Goal: Task Accomplishment & Management: Use online tool/utility

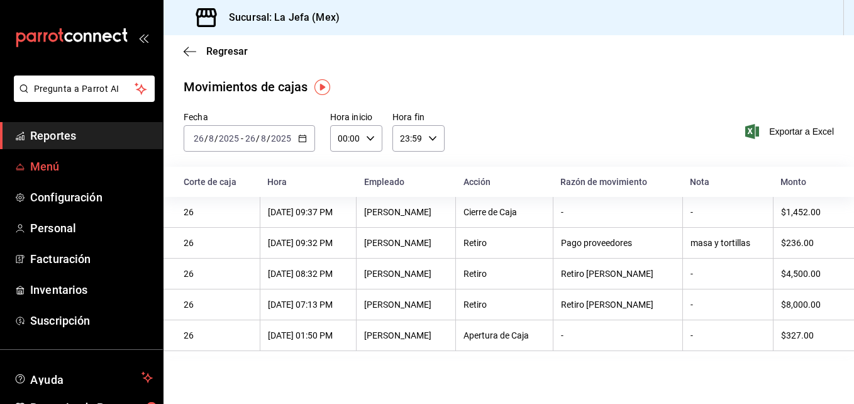
click at [53, 164] on span "Menú" at bounding box center [91, 166] width 123 height 17
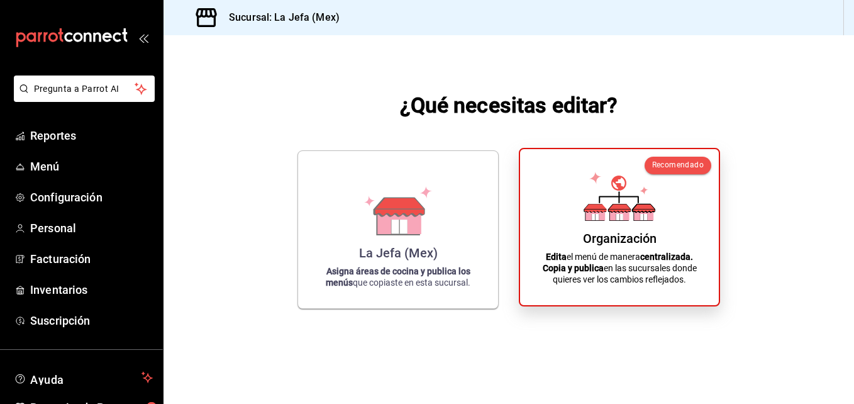
click at [611, 259] on p "Edita el menú de manera centralizada. Copia y publica en las sucursales donde q…" at bounding box center [619, 268] width 169 height 34
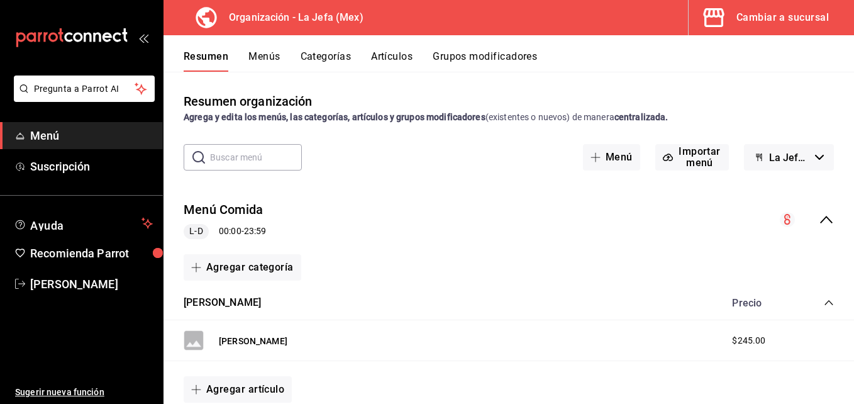
click at [392, 55] on button "Artículos" at bounding box center [392, 60] width 42 height 21
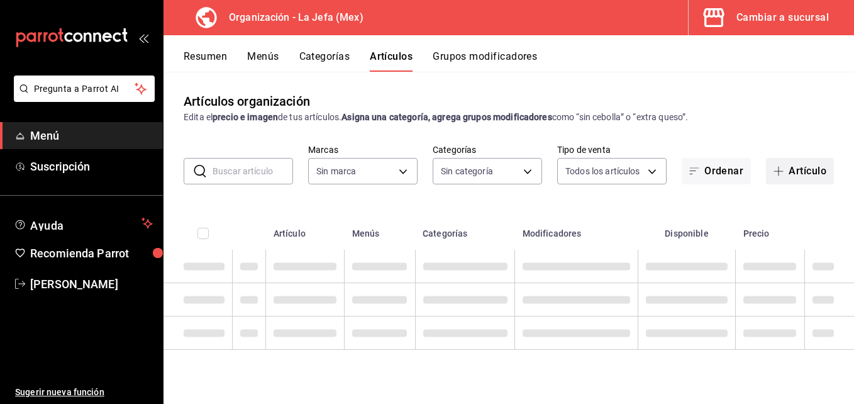
click at [793, 170] on button "Artículo" at bounding box center [800, 171] width 68 height 26
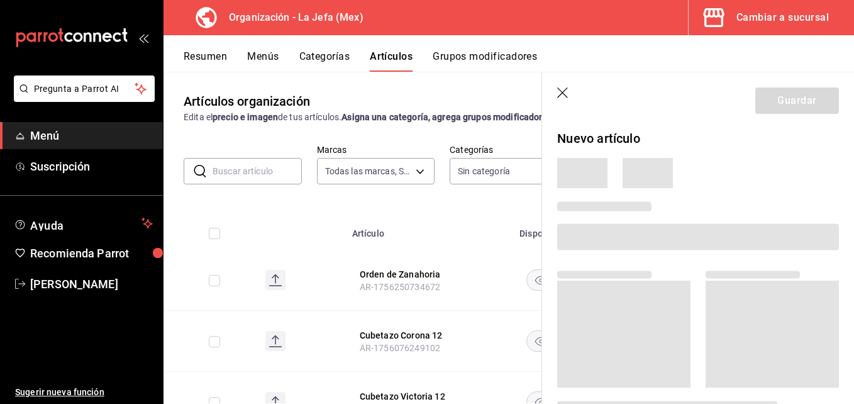
type input "50befb75-0fe5-4750-904c-e3b126ae6c81"
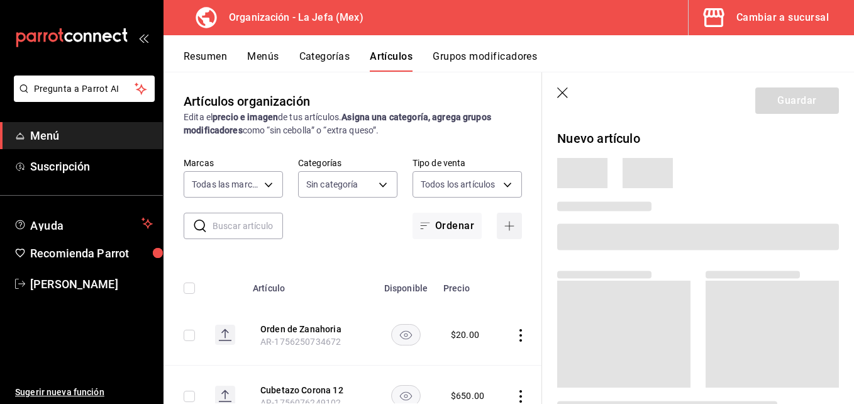
type input "058dbf38-10d5-49e9-8196-fe3ae280a5cc,5d70752b-b594-4e4c-bf8e-a7aab686035c,1f52b…"
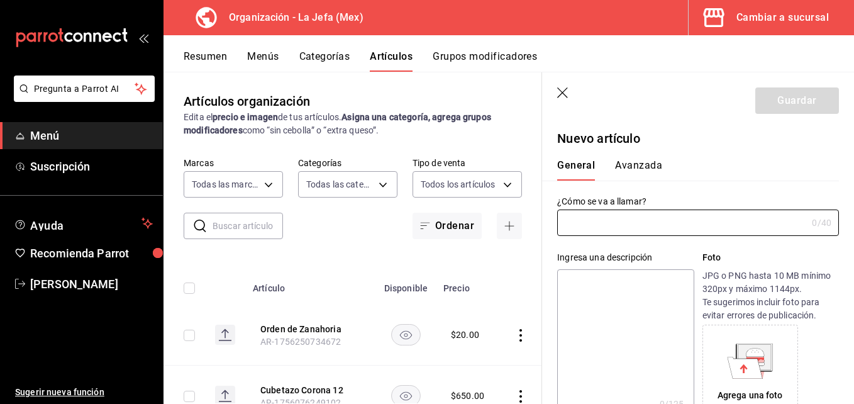
click at [595, 223] on input "text" at bounding box center [682, 222] width 250 height 25
type input "Extra Sopa Azteca"
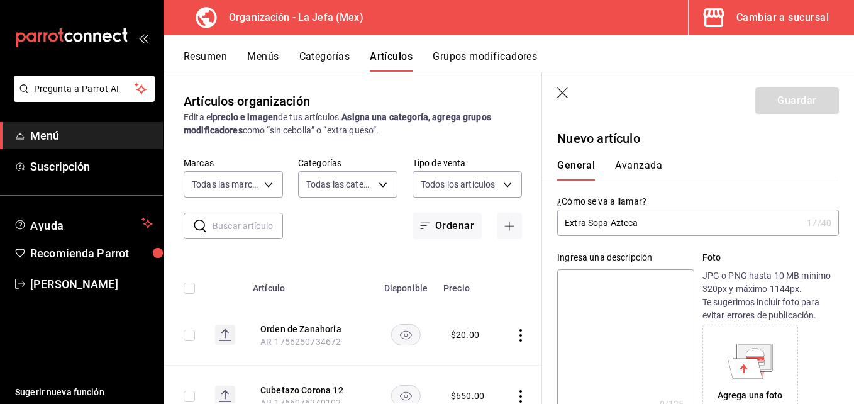
click at [709, 164] on div "General [PERSON_NAME]" at bounding box center [690, 169] width 267 height 21
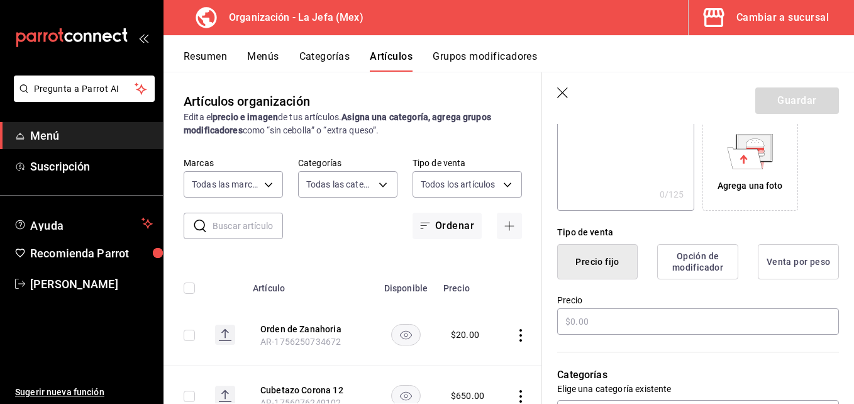
scroll to position [210, 0]
click at [572, 324] on input "text" at bounding box center [698, 321] width 282 height 26
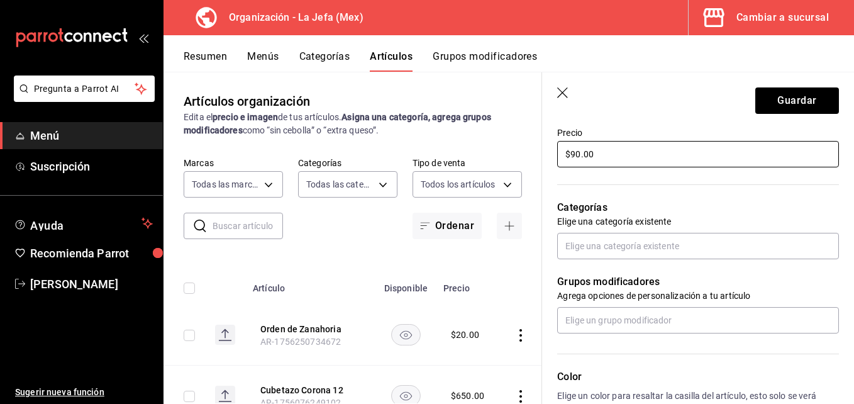
scroll to position [377, 0]
type input "$90.00"
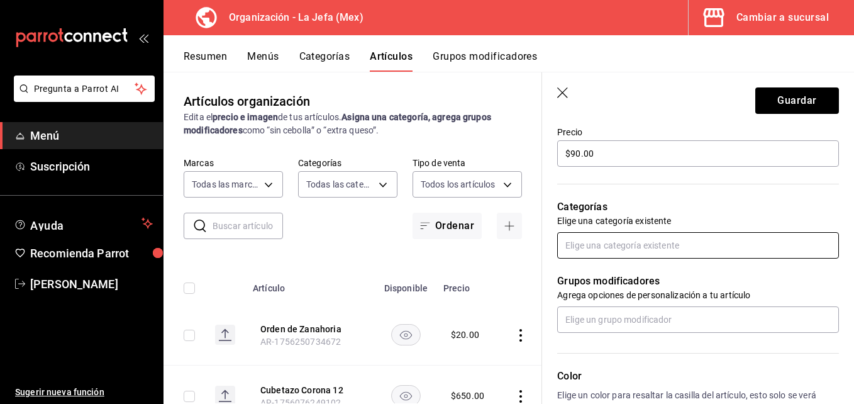
click at [643, 247] on input "text" at bounding box center [698, 245] width 282 height 26
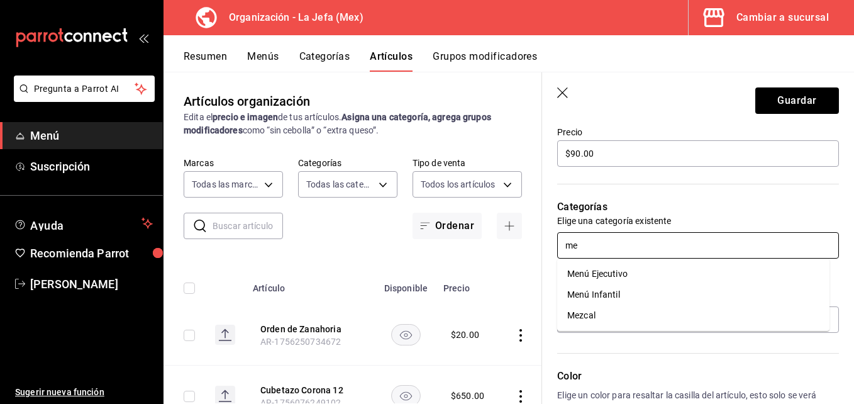
type input "men"
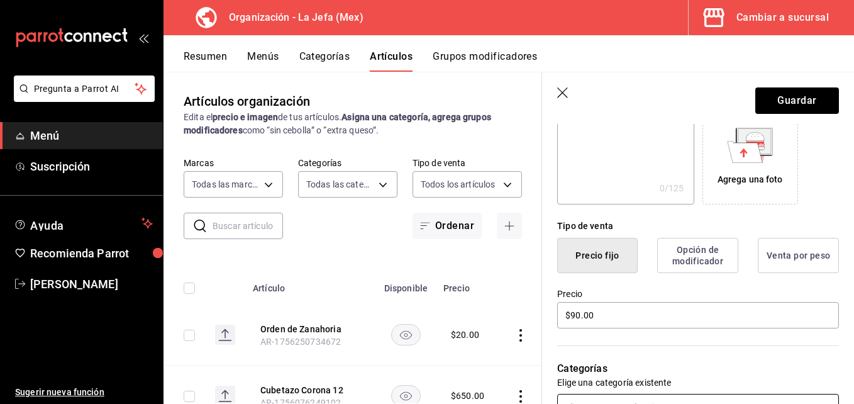
scroll to position [203, 0]
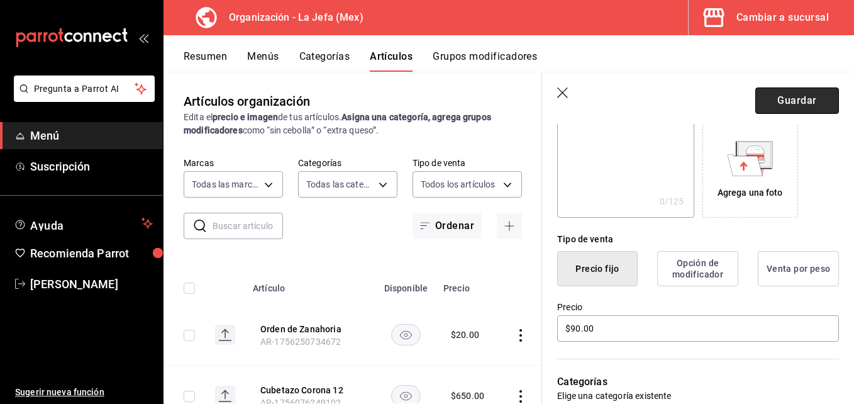
click at [776, 100] on button "Guardar" at bounding box center [798, 100] width 84 height 26
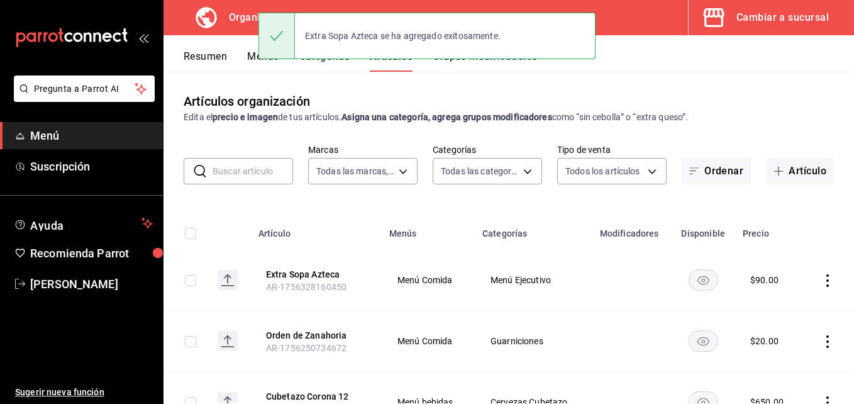
click at [252, 57] on button "Menús" at bounding box center [262, 60] width 31 height 21
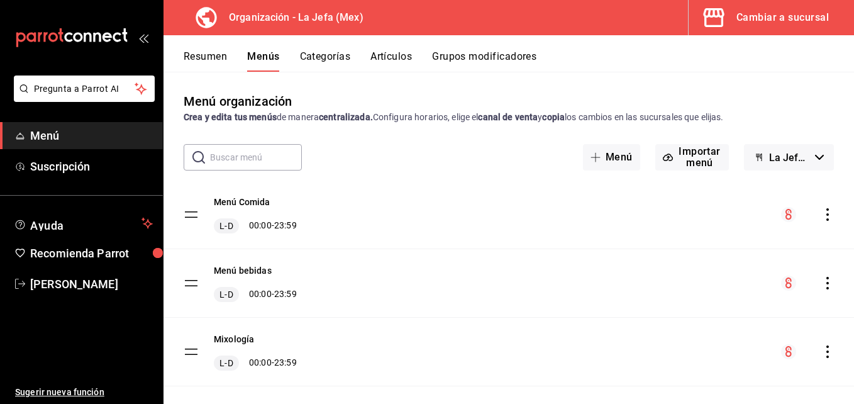
click at [822, 215] on icon "actions" at bounding box center [828, 214] width 13 height 13
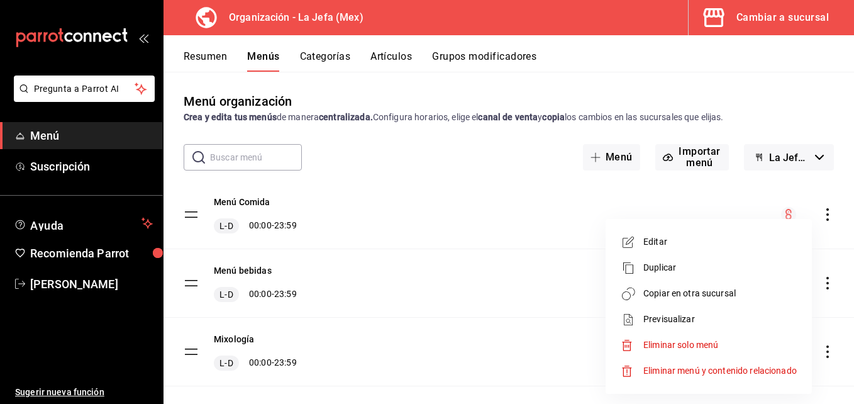
click at [698, 290] on span "Copiar en otra sucursal" at bounding box center [721, 293] width 154 height 13
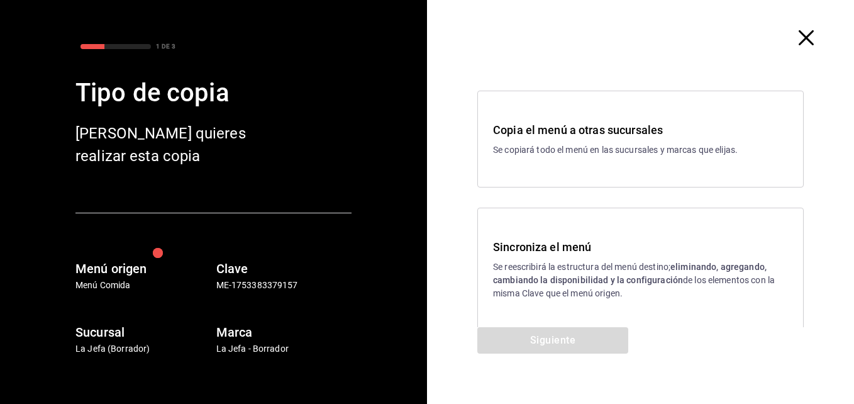
click at [528, 283] on strong "eliminando, agregando, cambiando la disponibilidad y la configuración" at bounding box center [630, 273] width 274 height 23
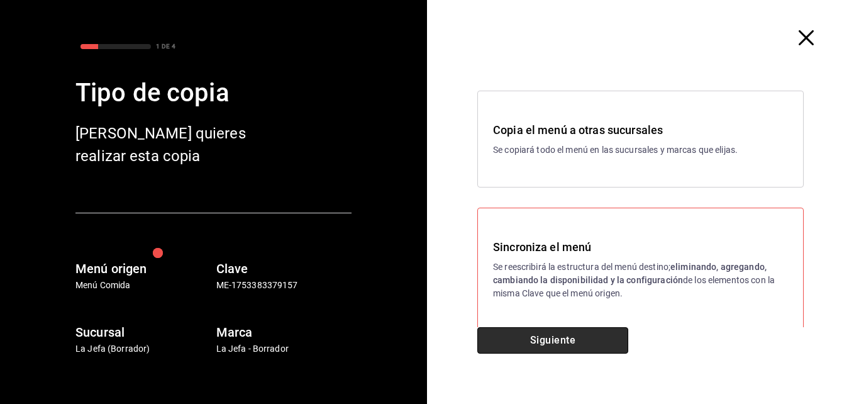
click at [542, 341] on button "Siguiente" at bounding box center [553, 340] width 151 height 26
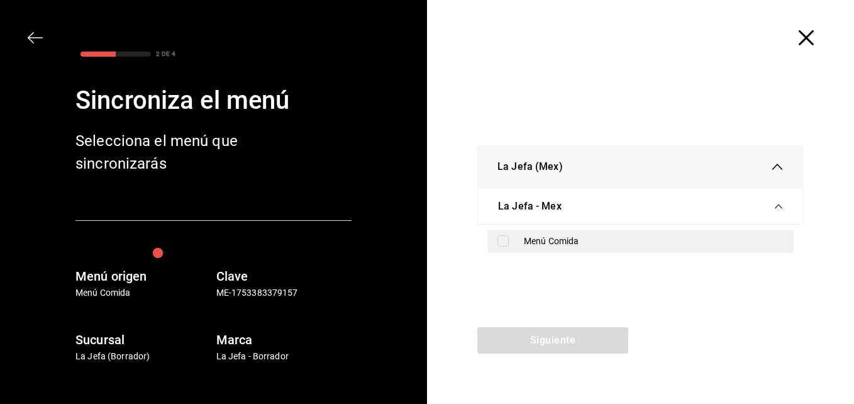
click at [509, 243] on label at bounding box center [506, 240] width 16 height 11
click at [509, 243] on input "checkbox" at bounding box center [503, 240] width 11 height 11
click at [506, 246] on input "checkbox" at bounding box center [503, 240] width 11 height 11
checkbox input "true"
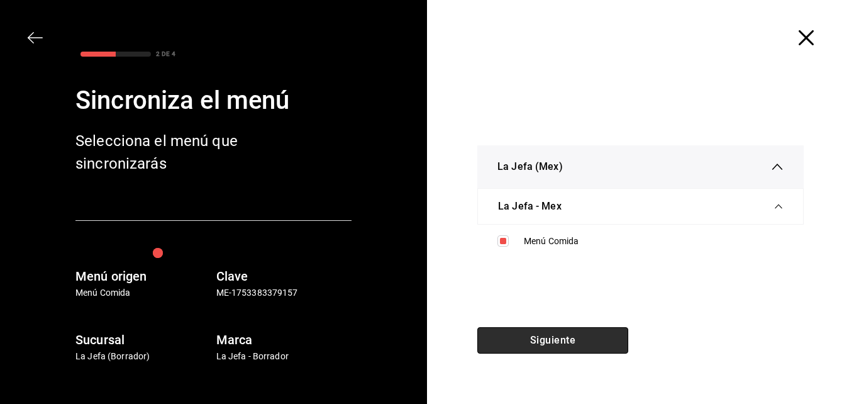
click at [532, 350] on button "Siguiente" at bounding box center [553, 340] width 151 height 26
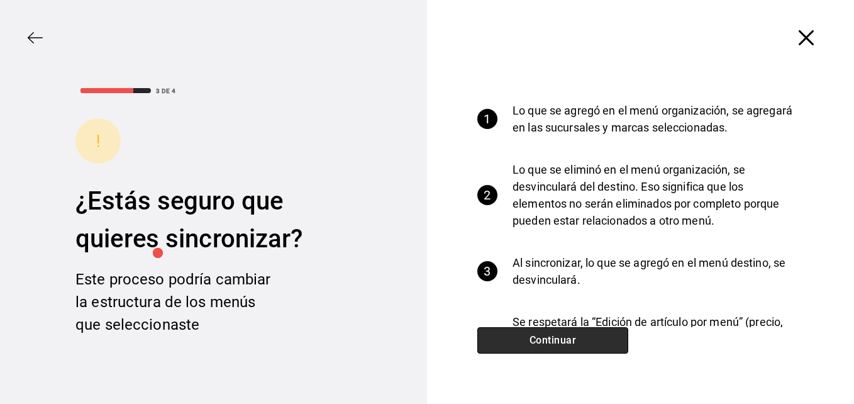
click at [518, 345] on button "Continuar" at bounding box center [553, 340] width 151 height 26
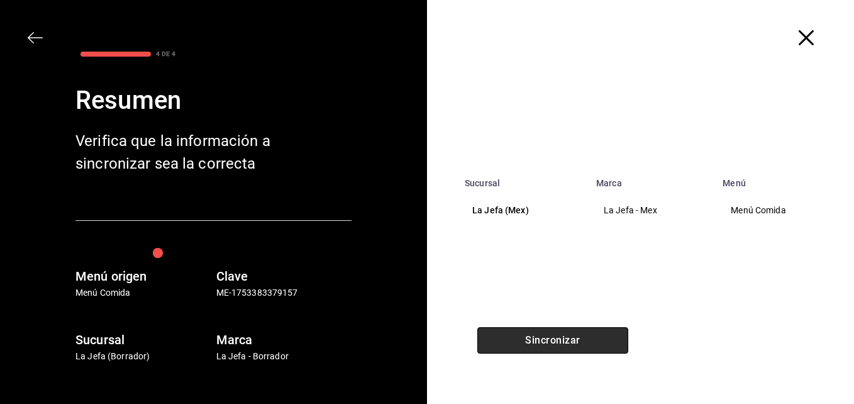
click at [518, 345] on button "Sincronizar" at bounding box center [553, 340] width 151 height 26
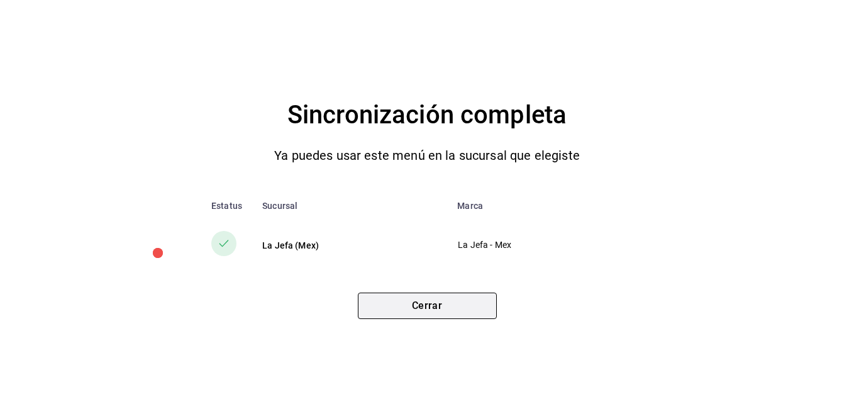
click at [425, 303] on button "Cerrar" at bounding box center [427, 306] width 139 height 26
